Goal: Information Seeking & Learning: Learn about a topic

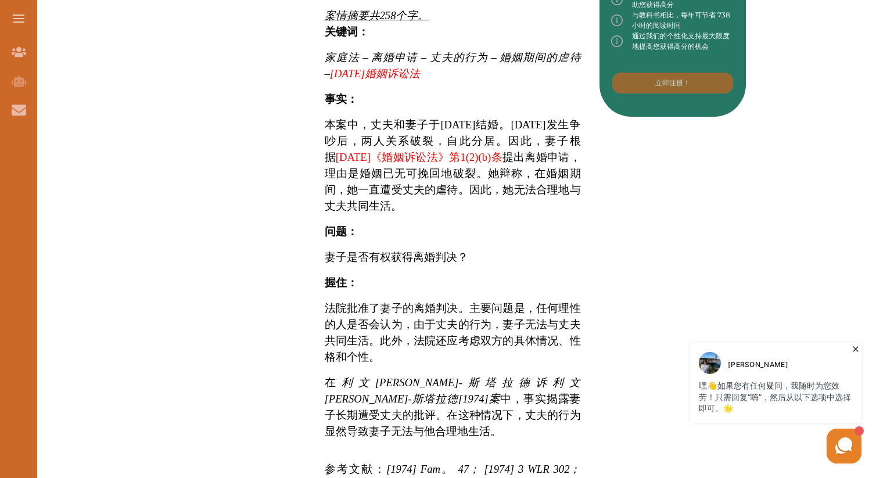
scroll to position [612, 0]
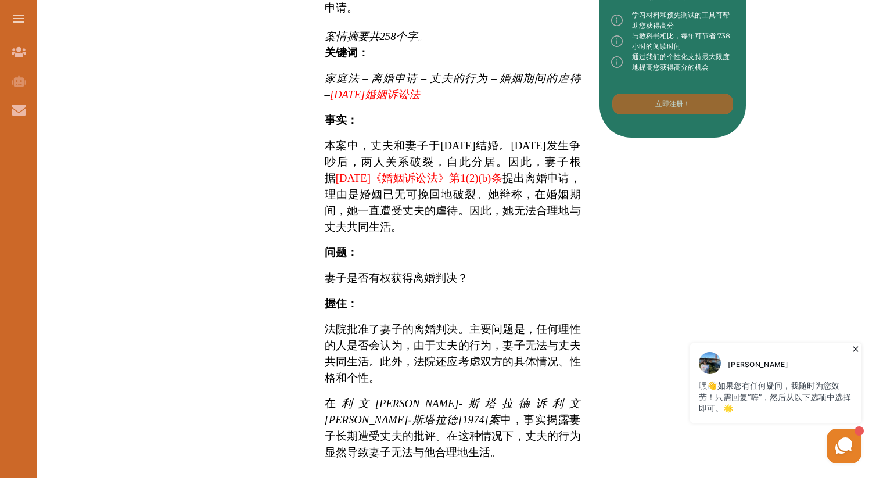
click at [451, 272] on font "妻子是否有权获得离婚判决？" at bounding box center [396, 278] width 143 height 12
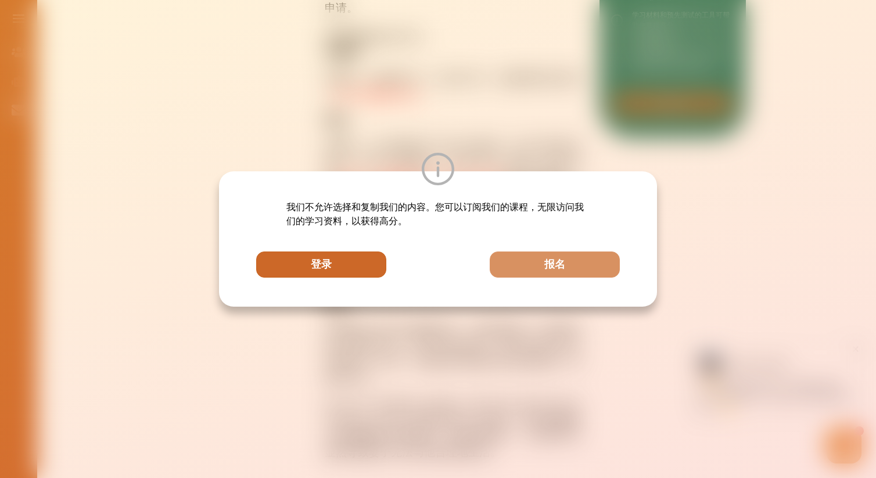
click at [365, 251] on button "登录" at bounding box center [321, 264] width 130 height 26
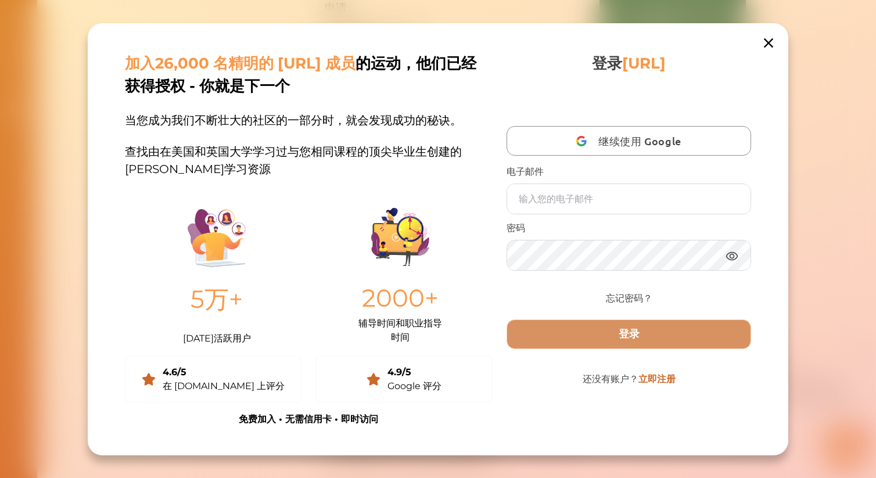
click at [774, 39] on icon at bounding box center [768, 43] width 16 height 16
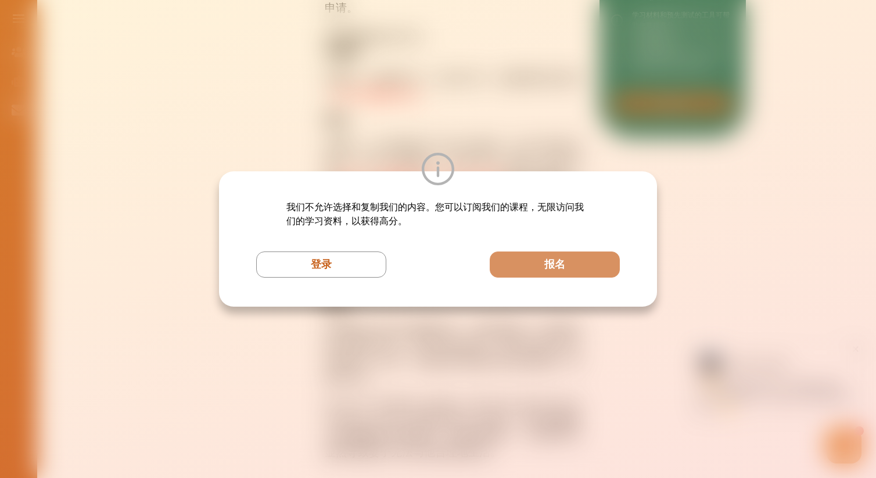
click at [532, 161] on div at bounding box center [438, 169] width 438 height 33
click at [564, 146] on div "我们不允许选择和复制我们的内容。您可以订阅我们的课程，无限访问我们的学习资料，以获得高分。 登录 报名" at bounding box center [438, 239] width 876 height 478
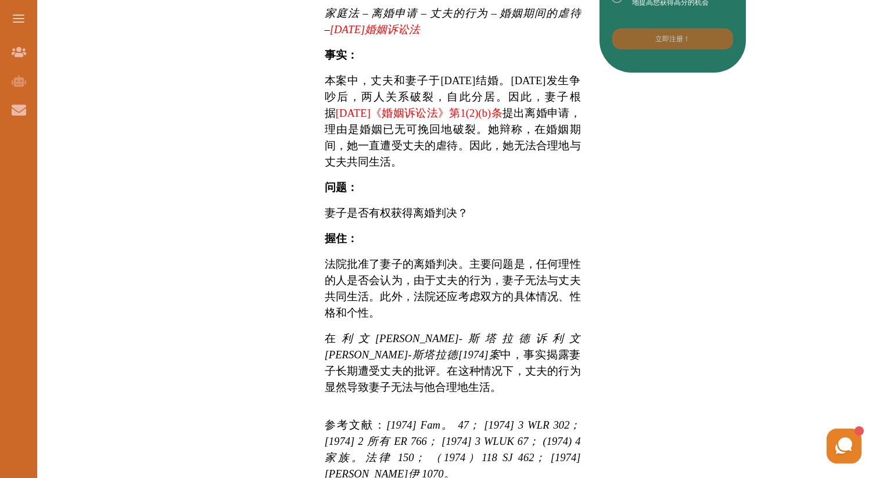
scroll to position [680, 0]
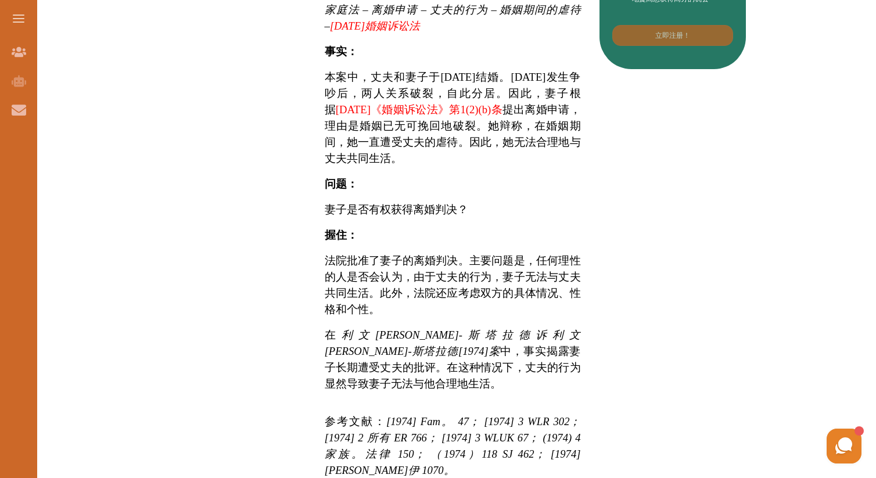
click at [407, 203] on font "妻子是否有权获得离婚判决？" at bounding box center [396, 209] width 143 height 12
